Goal: Complete application form

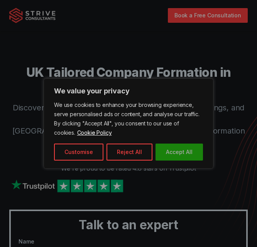
click at [193, 155] on button "Accept All" at bounding box center [178, 151] width 47 height 17
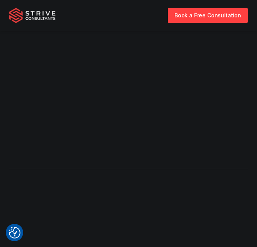
scroll to position [2010, 0]
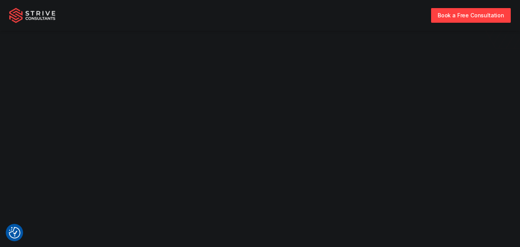
scroll to position [0, 0]
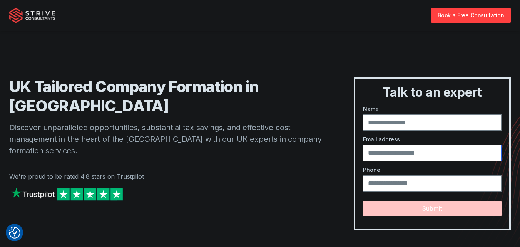
drag, startPoint x: 441, startPoint y: 154, endPoint x: 372, endPoint y: 153, distance: 68.6
click at [256, 153] on input "email" at bounding box center [432, 153] width 139 height 16
drag, startPoint x: 367, startPoint y: 153, endPoint x: 441, endPoint y: 151, distance: 73.6
click at [256, 151] on input "email" at bounding box center [432, 153] width 139 height 16
drag, startPoint x: 441, startPoint y: 151, endPoint x: 416, endPoint y: 153, distance: 24.7
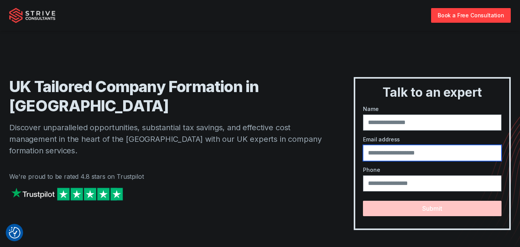
click at [256, 153] on input "email" at bounding box center [432, 153] width 139 height 16
drag, startPoint x: 416, startPoint y: 153, endPoint x: 439, endPoint y: 153, distance: 22.7
click at [256, 153] on input "email" at bounding box center [432, 153] width 139 height 16
